Goal: Information Seeking & Learning: Learn about a topic

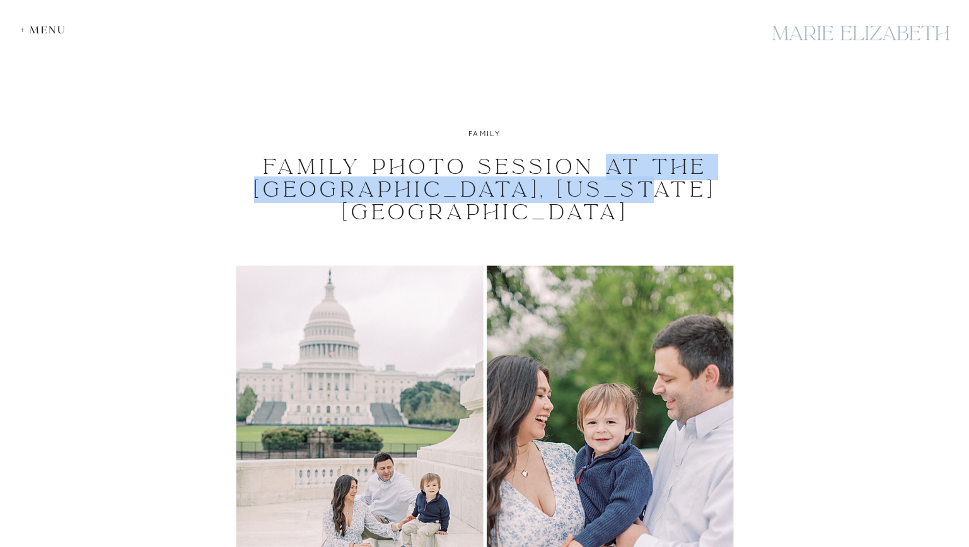
drag, startPoint x: 604, startPoint y: 166, endPoint x: 718, endPoint y: 197, distance: 118.2
click at [718, 197] on h1 "Family Photo Session at the [GEOGRAPHIC_DATA], [US_STATE][GEOGRAPHIC_DATA]" at bounding box center [485, 190] width 476 height 68
copy h1 "at the [GEOGRAPHIC_DATA], [US_STATE][GEOGRAPHIC_DATA]"
